Goal: Check status: Check status

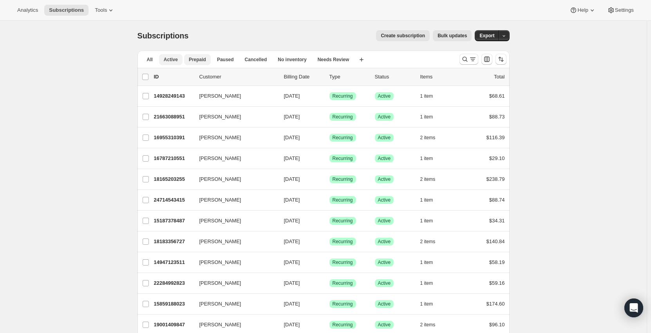
click at [191, 58] on span "Prepaid" at bounding box center [197, 59] width 17 height 6
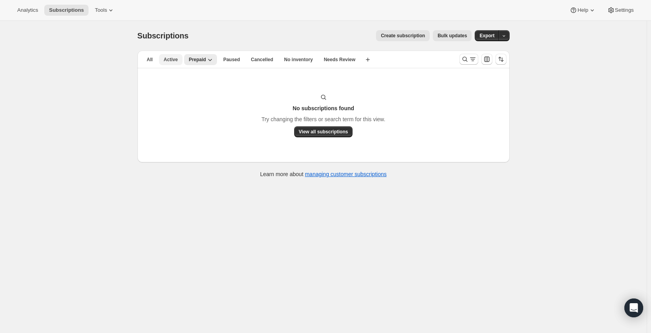
click at [175, 60] on span "Active" at bounding box center [171, 59] width 14 height 6
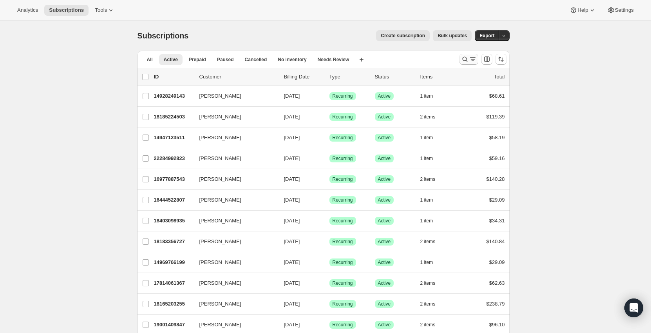
click at [473, 60] on icon "Search and filter results" at bounding box center [473, 59] width 8 height 8
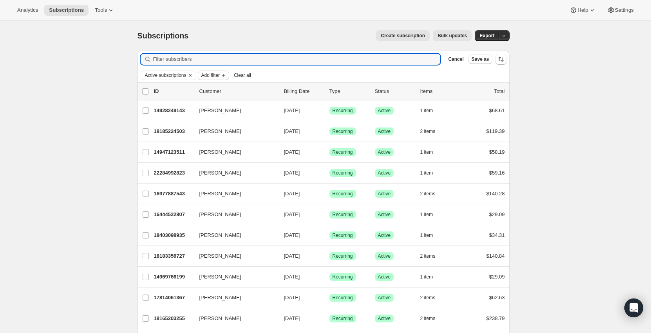
click at [222, 74] on icon "Add filter" at bounding box center [223, 75] width 6 height 6
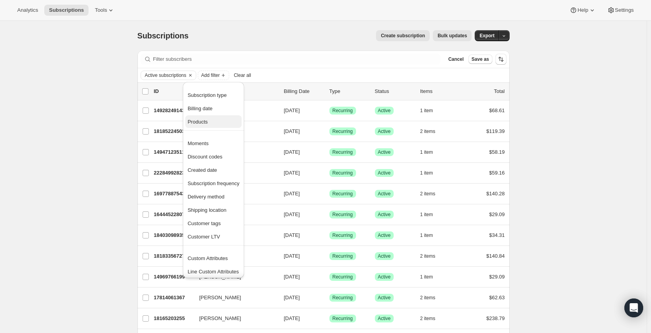
click at [217, 120] on span "Products" at bounding box center [214, 122] width 52 height 8
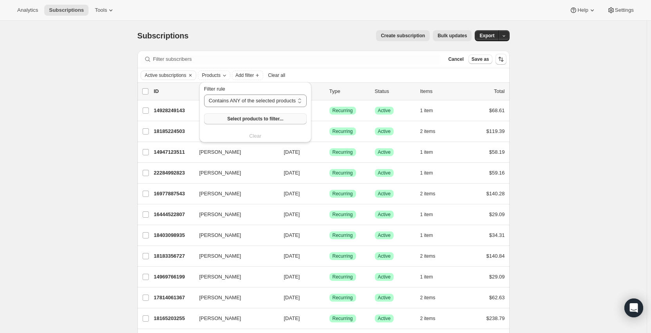
click at [248, 118] on span "Select products to filter..." at bounding box center [255, 119] width 56 height 6
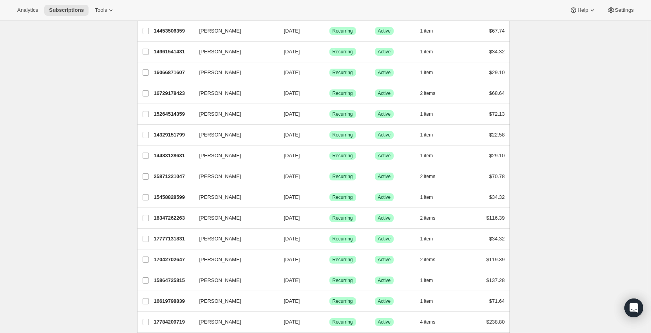
scroll to position [856, 0]
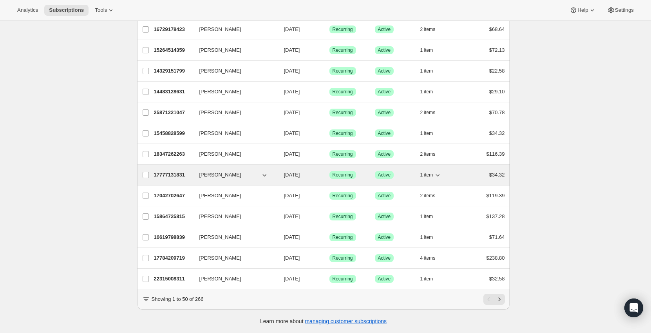
click at [284, 169] on div "17777131831 Courtney Mccoy 10/05/2025 Success Recurring Success Active 1 item $…" at bounding box center [329, 174] width 351 height 11
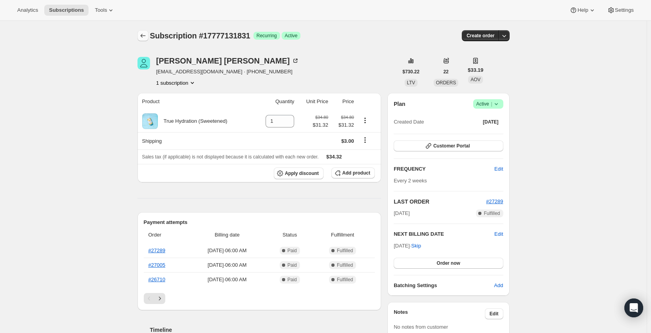
click at [147, 34] on icon "Subscriptions" at bounding box center [143, 36] width 8 height 8
